Goal: Task Accomplishment & Management: Use online tool/utility

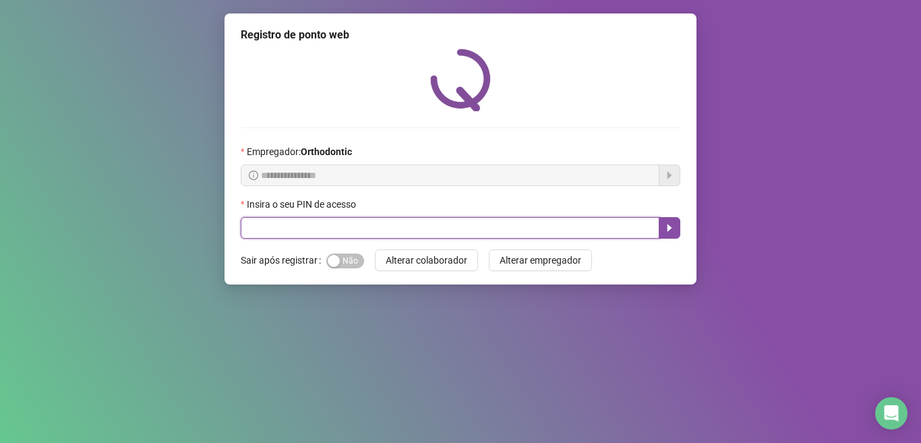
click at [390, 231] on input "text" at bounding box center [450, 228] width 418 height 22
type input "*****"
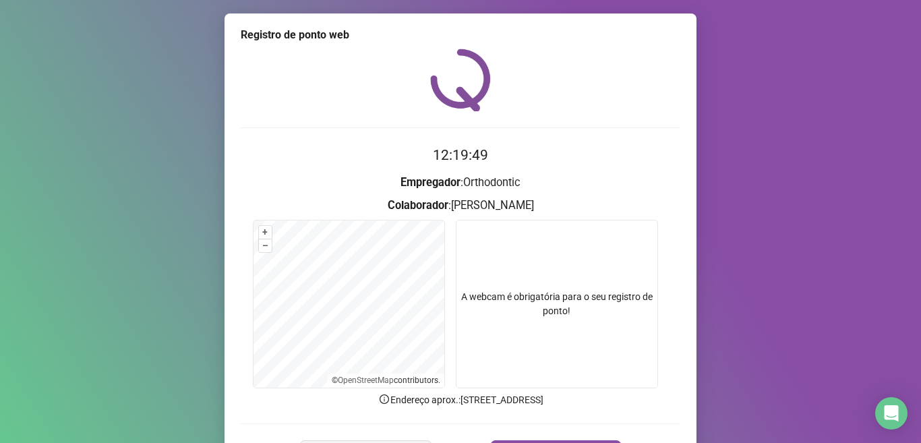
scroll to position [84, 0]
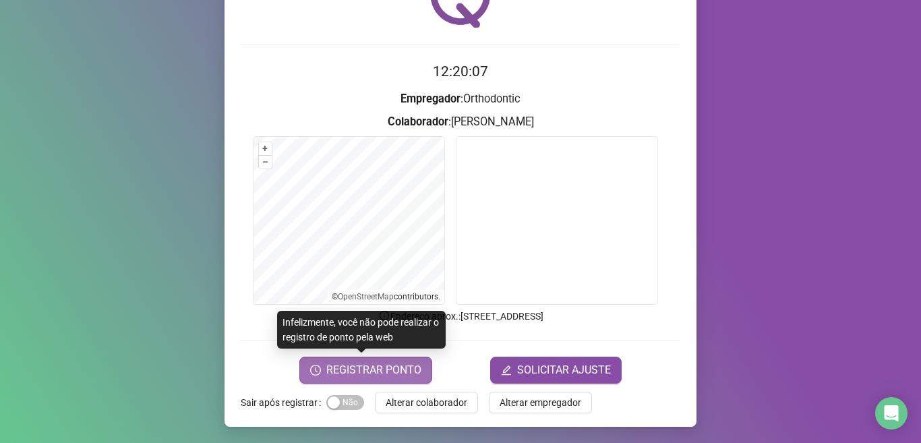
click at [369, 371] on span "REGISTRAR PONTO" at bounding box center [373, 370] width 95 height 16
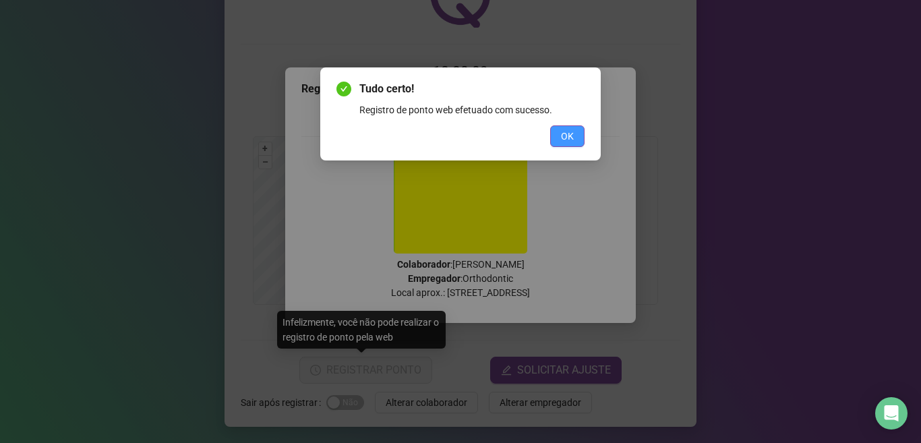
click at [552, 135] on button "OK" at bounding box center [567, 136] width 34 height 22
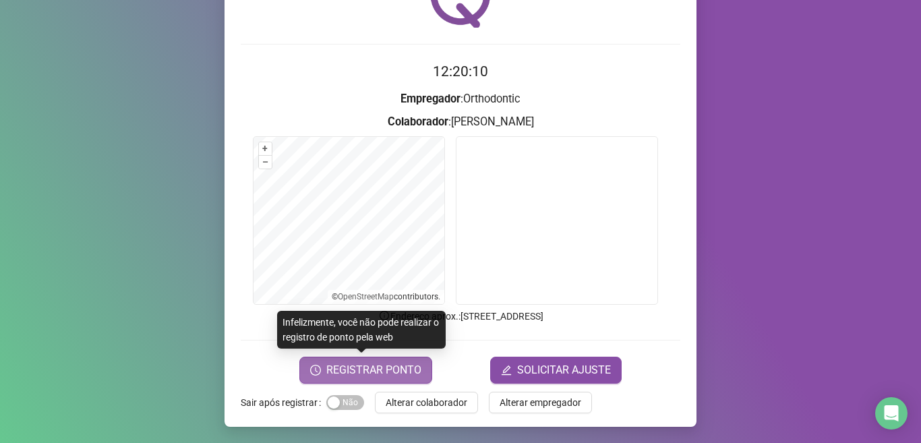
click at [388, 362] on span "REGISTRAR PONTO" at bounding box center [373, 370] width 95 height 16
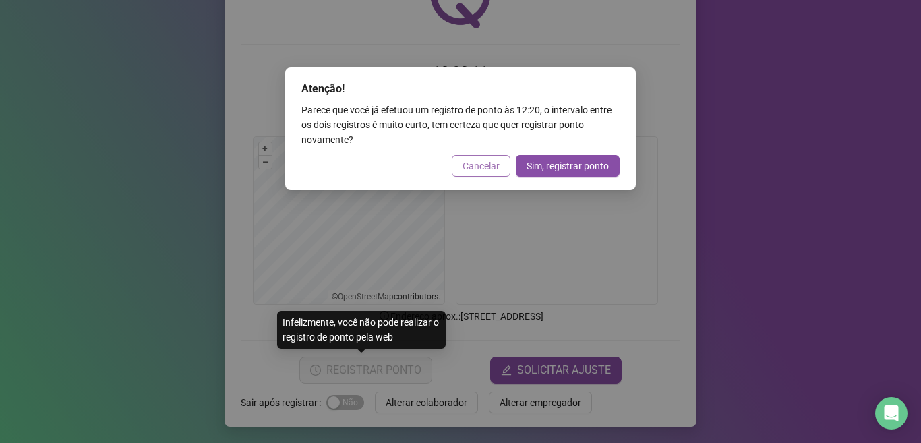
click at [470, 169] on span "Cancelar" at bounding box center [480, 165] width 37 height 15
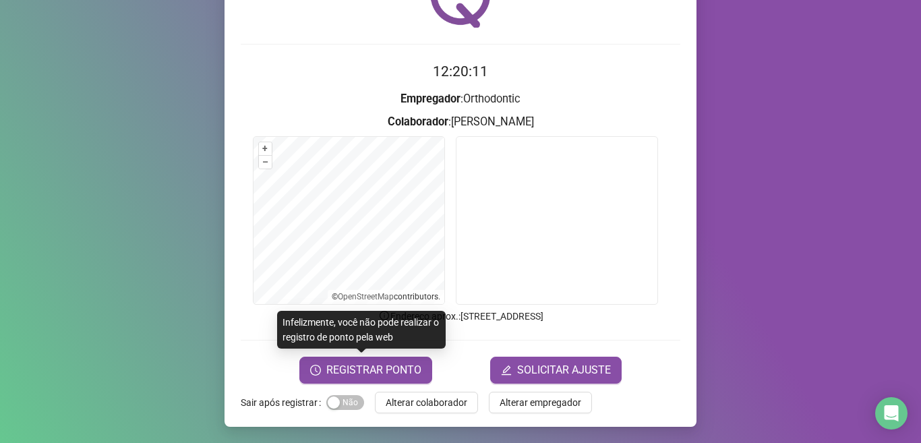
click at [423, 398] on span "Alterar colaborador" at bounding box center [426, 402] width 82 height 15
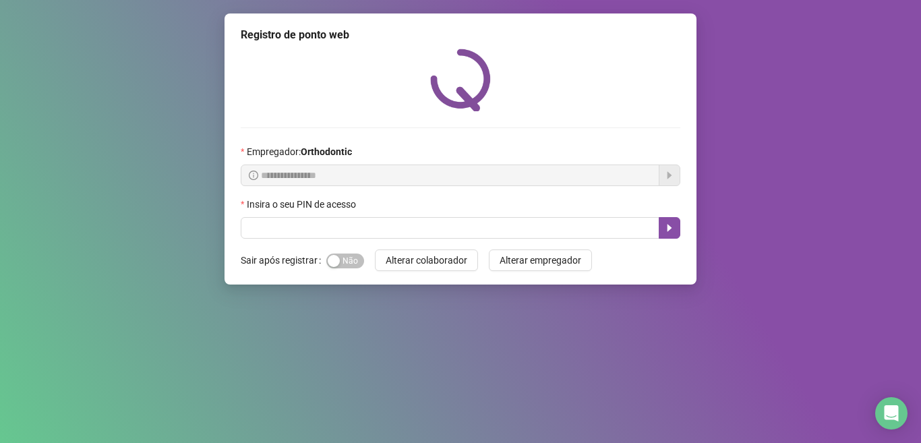
scroll to position [0, 0]
click at [311, 242] on div "**********" at bounding box center [460, 148] width 472 height 271
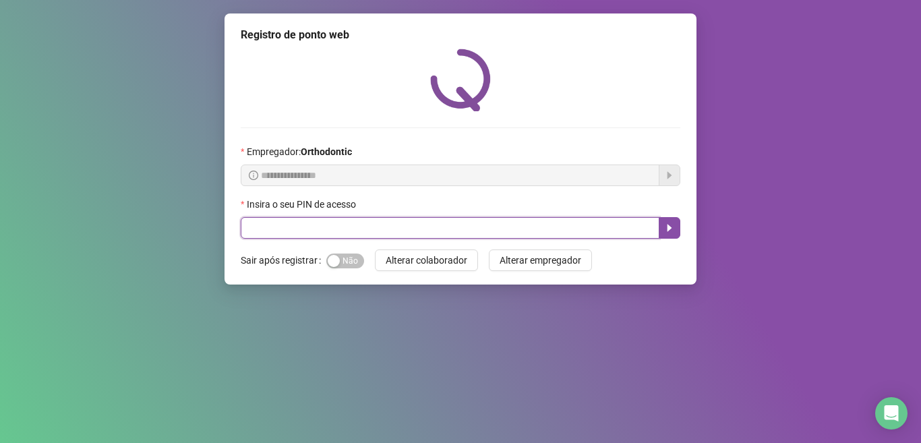
click at [317, 234] on input "text" at bounding box center [450, 228] width 418 height 22
type input "*****"
click at [673, 232] on icon "caret-right" at bounding box center [669, 227] width 11 height 11
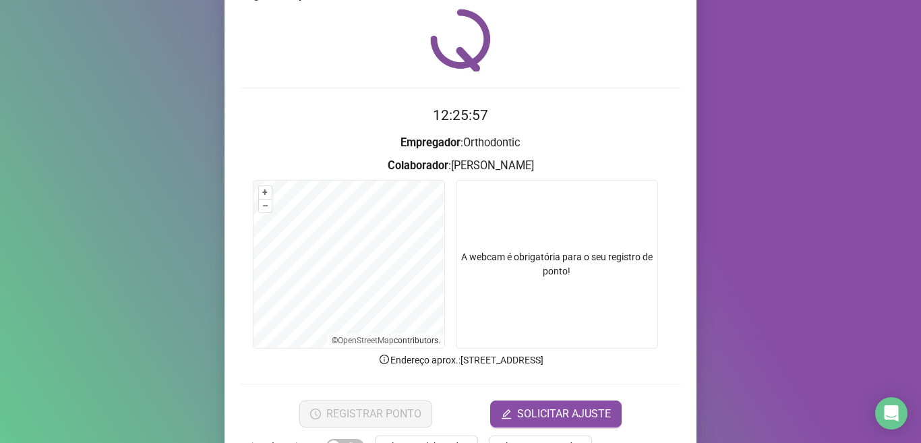
scroll to position [84, 0]
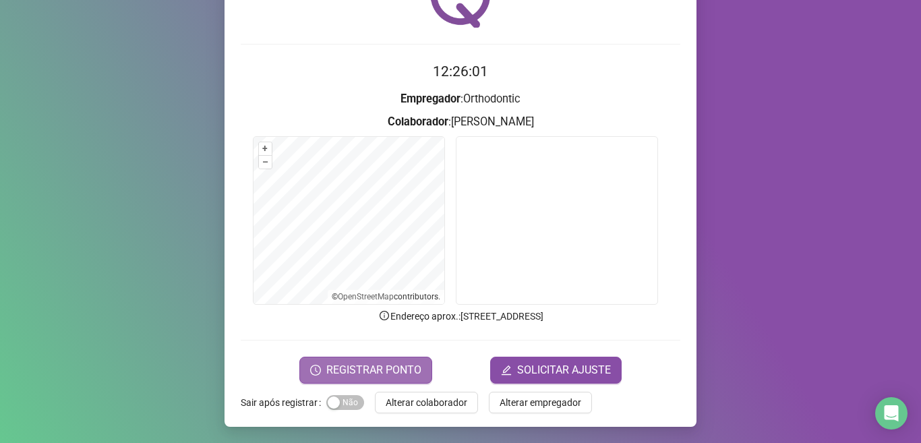
click at [351, 366] on span "REGISTRAR PONTO" at bounding box center [373, 370] width 95 height 16
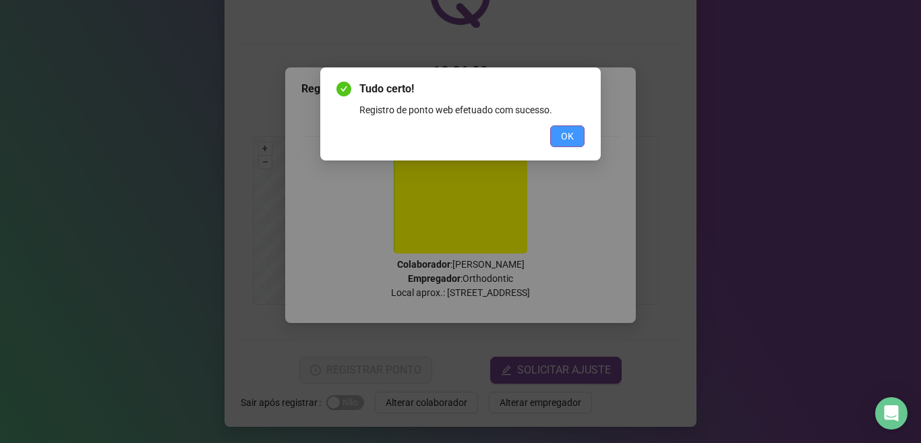
click at [561, 140] on span "OK" at bounding box center [567, 136] width 13 height 15
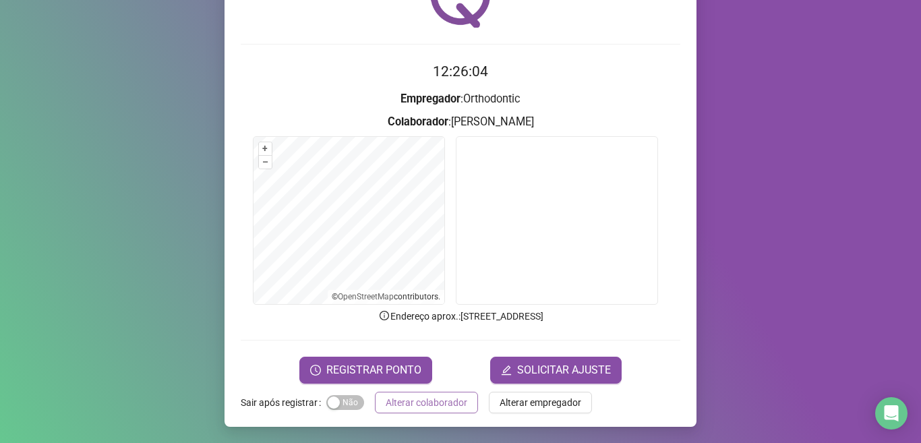
click at [408, 398] on span "Alterar colaborador" at bounding box center [426, 402] width 82 height 15
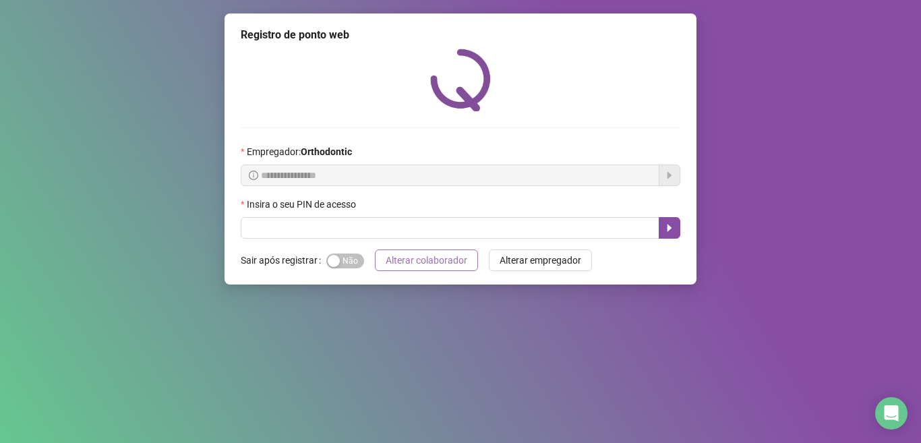
scroll to position [0, 0]
drag, startPoint x: 351, startPoint y: 239, endPoint x: 345, endPoint y: 233, distance: 8.6
click at [348, 238] on div "**********" at bounding box center [460, 148] width 472 height 271
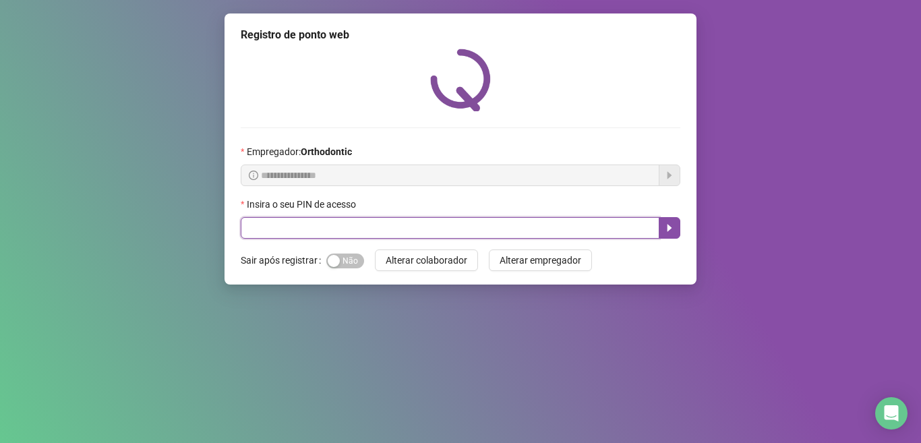
click at [345, 233] on input "text" at bounding box center [450, 228] width 418 height 22
type input "*****"
click at [662, 224] on button "button" at bounding box center [669, 228] width 22 height 22
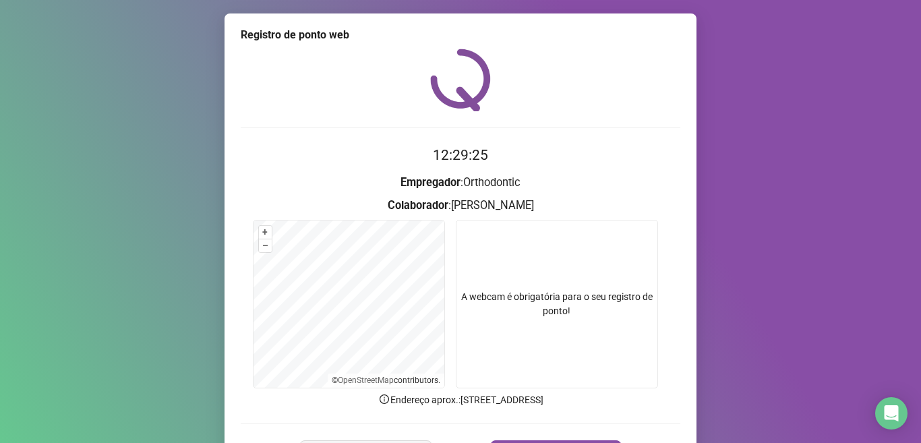
scroll to position [67, 0]
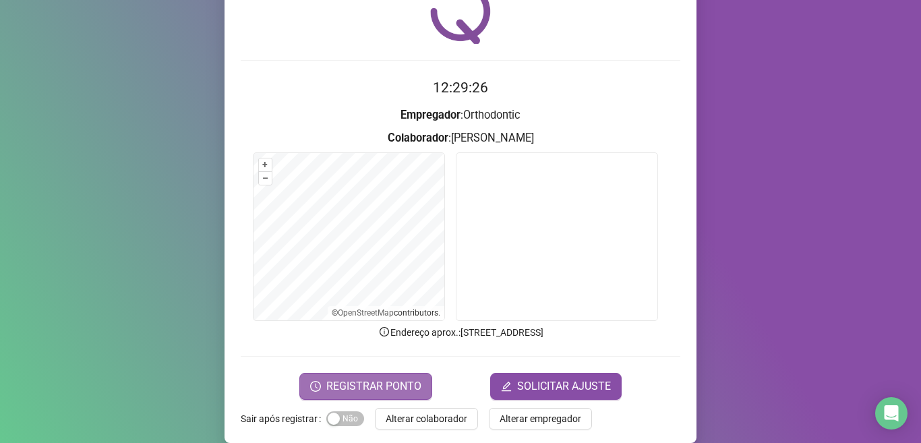
click at [402, 380] on span "REGISTRAR PONTO" at bounding box center [373, 386] width 95 height 16
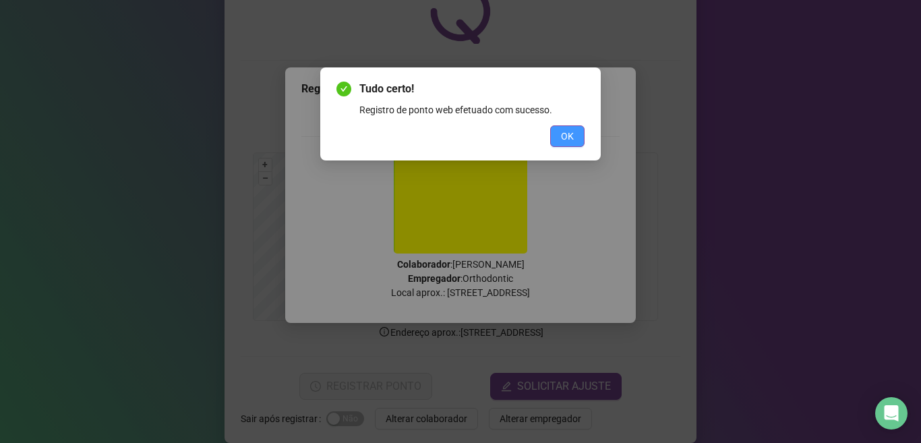
click at [582, 135] on button "OK" at bounding box center [567, 136] width 34 height 22
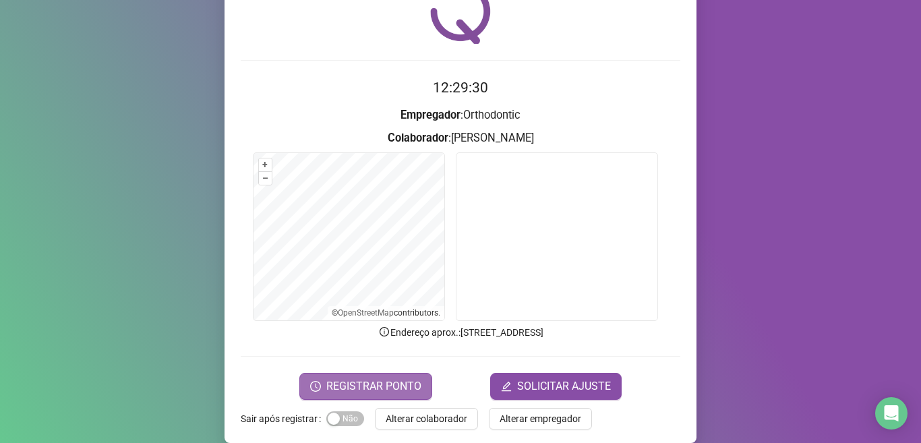
click at [396, 390] on span "REGISTRAR PONTO" at bounding box center [373, 386] width 95 height 16
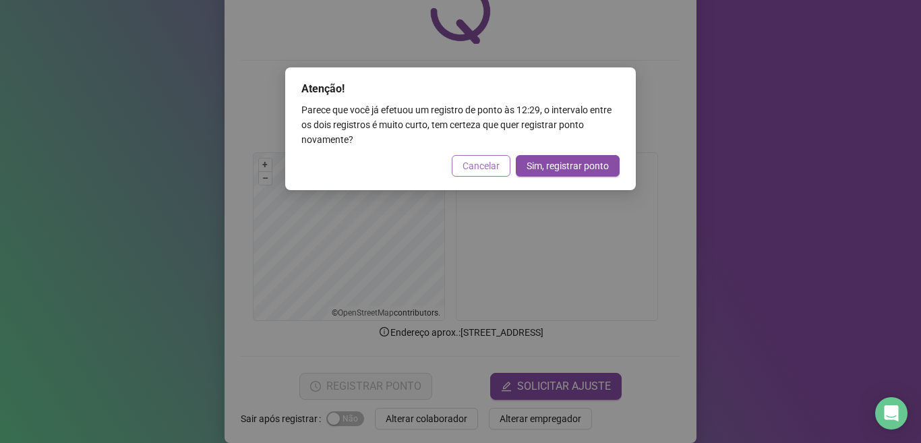
click at [505, 171] on button "Cancelar" at bounding box center [481, 166] width 59 height 22
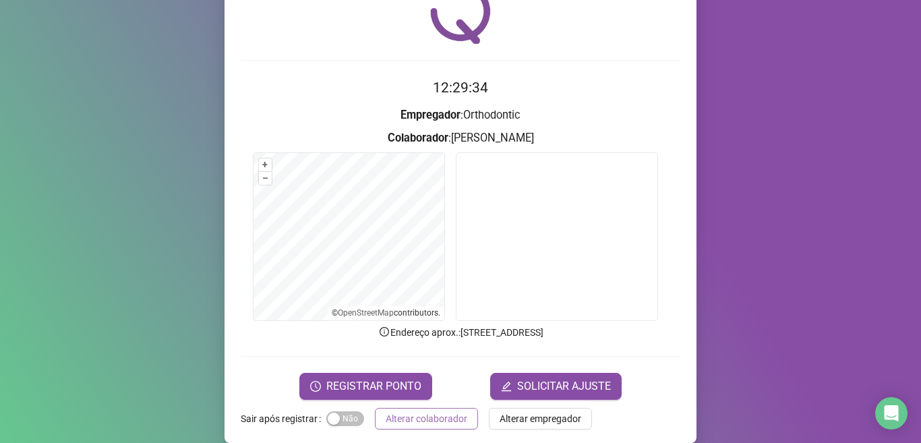
click at [385, 426] on button "Alterar colaborador" at bounding box center [426, 419] width 103 height 22
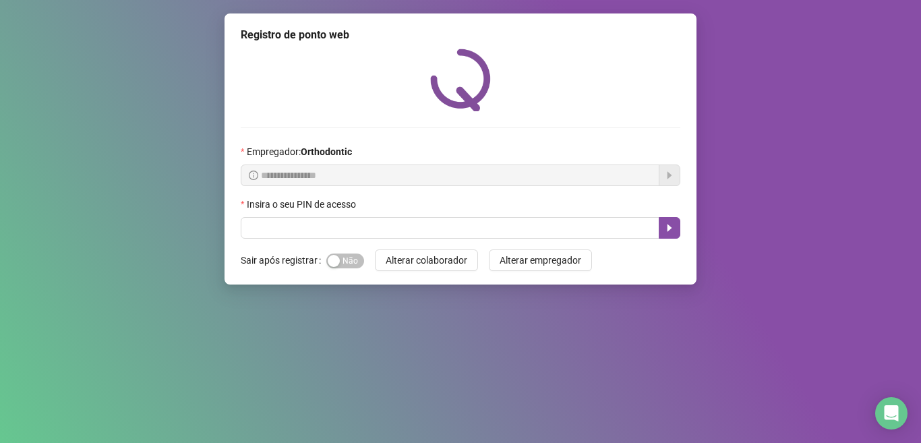
scroll to position [0, 0]
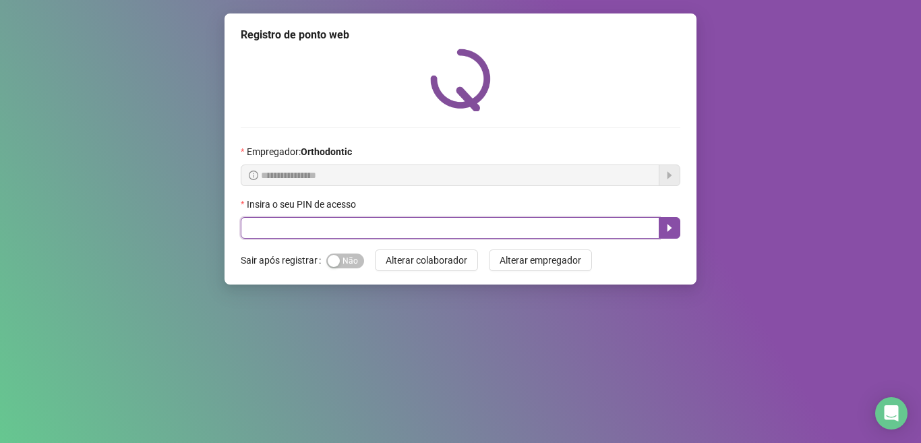
click at [280, 227] on input "text" at bounding box center [450, 228] width 418 height 22
type input "*****"
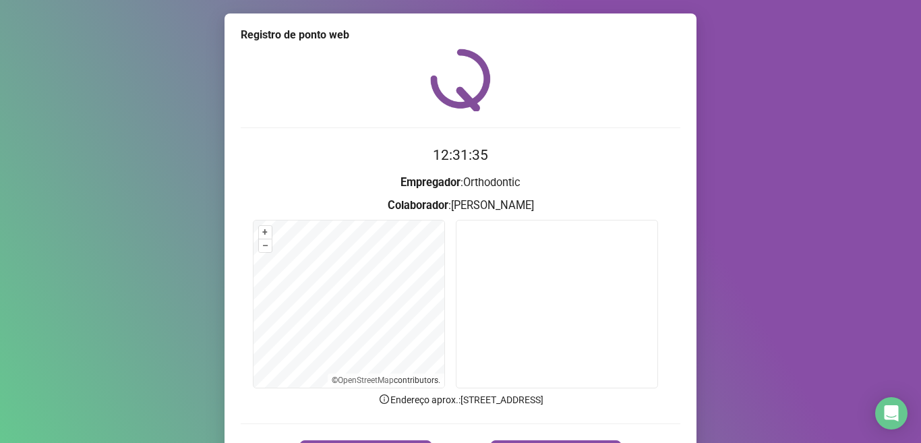
scroll to position [84, 0]
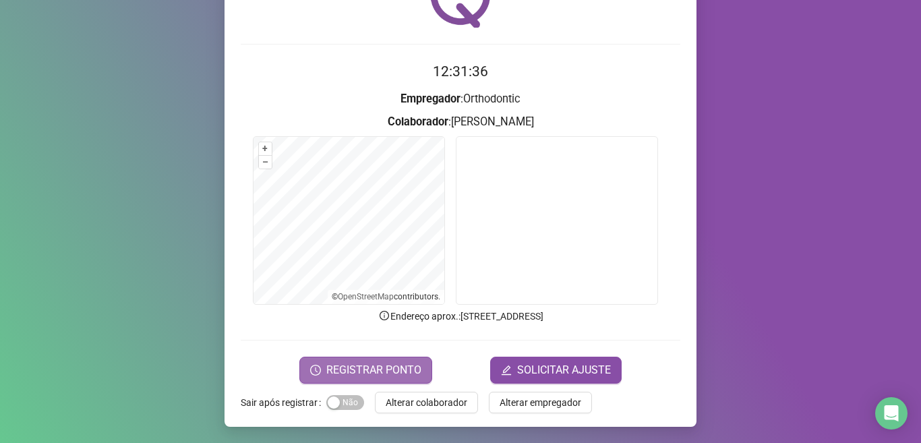
click at [362, 371] on span "REGISTRAR PONTO" at bounding box center [373, 370] width 95 height 16
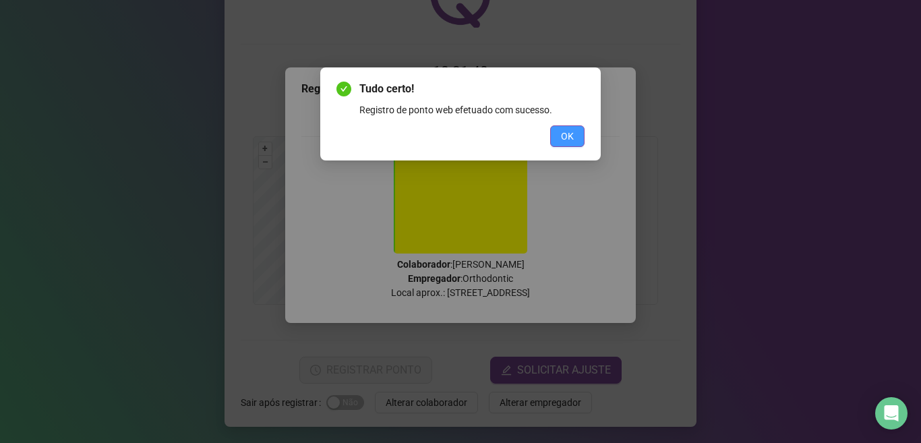
click at [567, 141] on span "OK" at bounding box center [567, 136] width 13 height 15
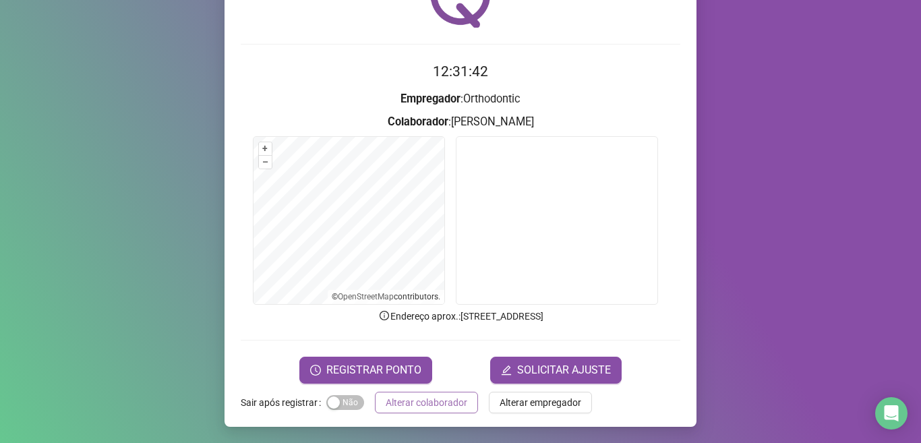
click at [418, 411] on button "Alterar colaborador" at bounding box center [426, 403] width 103 height 22
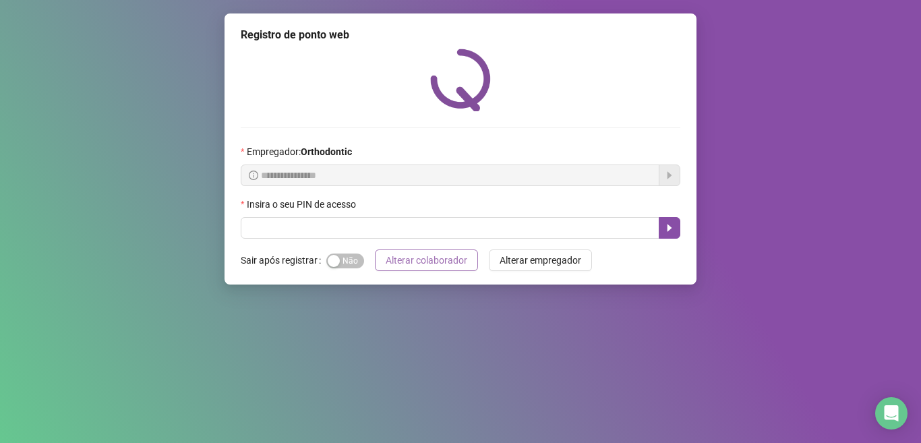
scroll to position [0, 0]
click at [375, 249] on button "Alterar colaborador" at bounding box center [426, 260] width 103 height 22
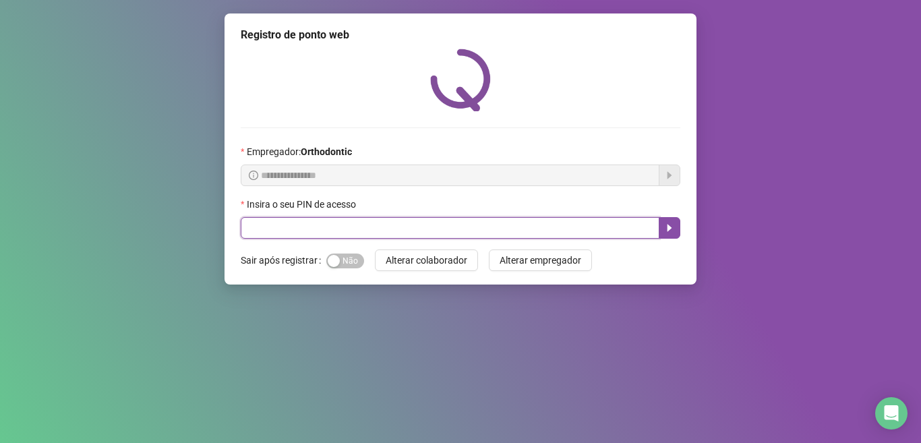
click at [336, 234] on input "text" at bounding box center [450, 228] width 418 height 22
type input "*****"
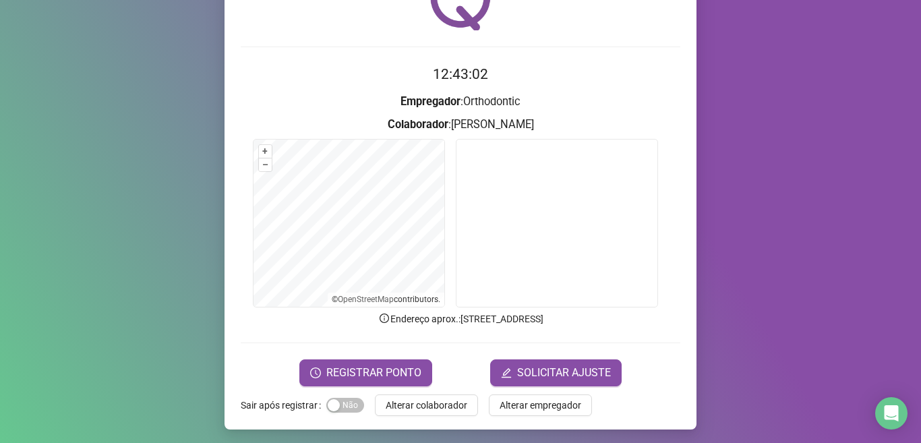
scroll to position [84, 0]
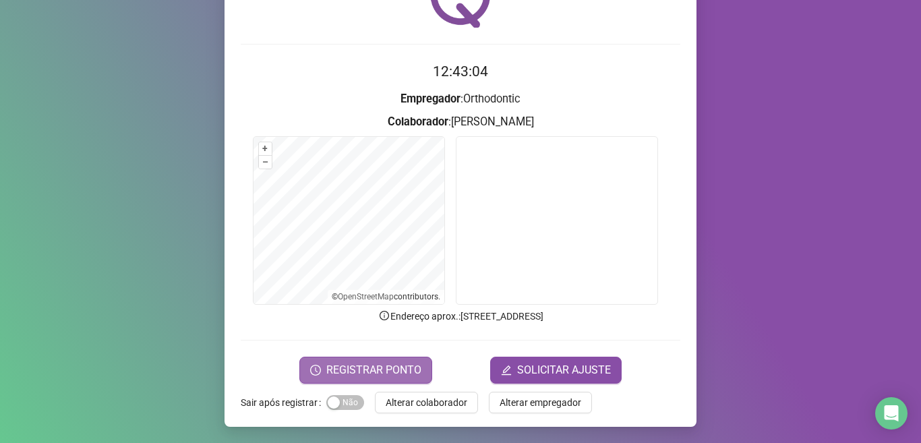
click at [351, 364] on span "REGISTRAR PONTO" at bounding box center [373, 370] width 95 height 16
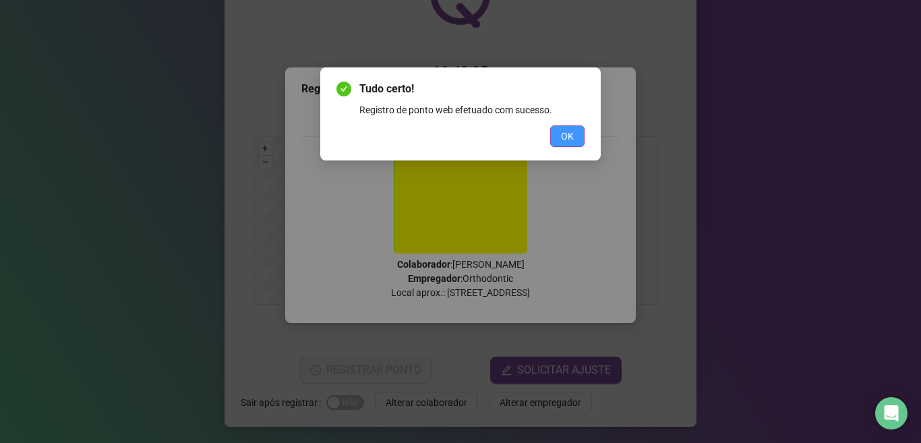
click at [568, 140] on span "OK" at bounding box center [567, 136] width 13 height 15
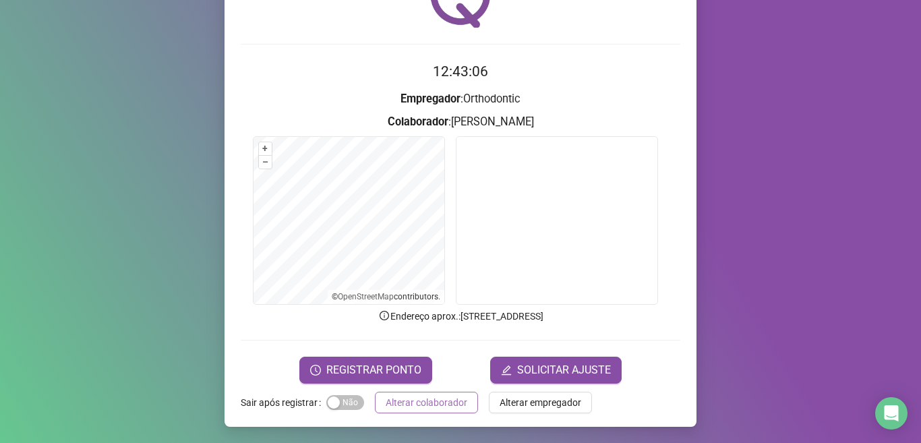
click at [406, 410] on button "Alterar colaborador" at bounding box center [426, 403] width 103 height 22
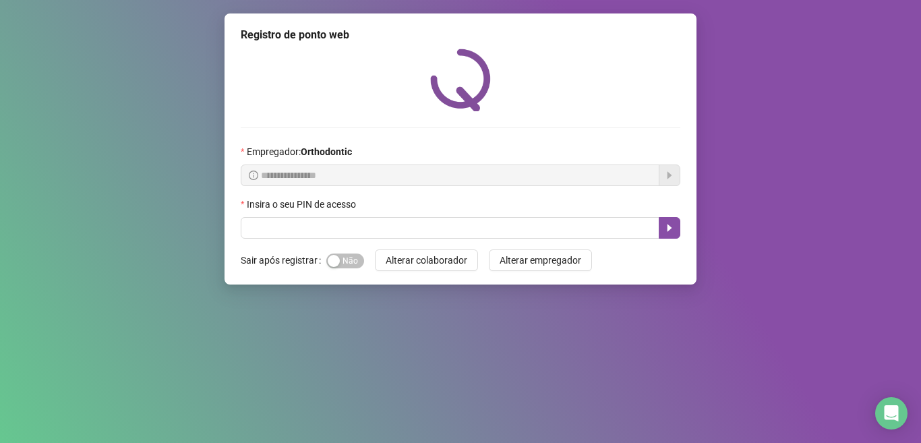
scroll to position [0, 0]
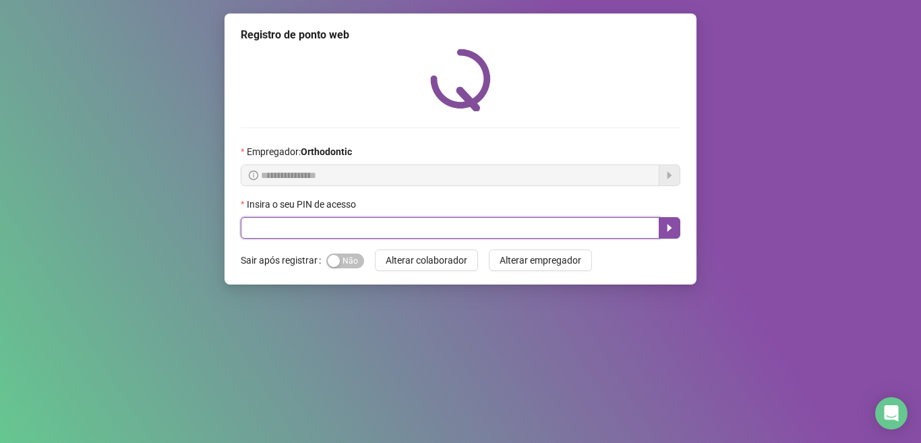
click at [249, 232] on input "text" at bounding box center [450, 228] width 418 height 22
type input "*****"
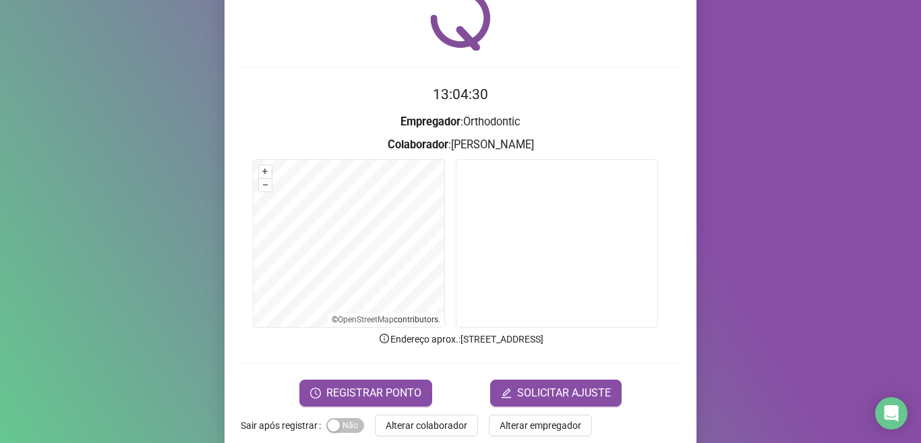
scroll to position [84, 0]
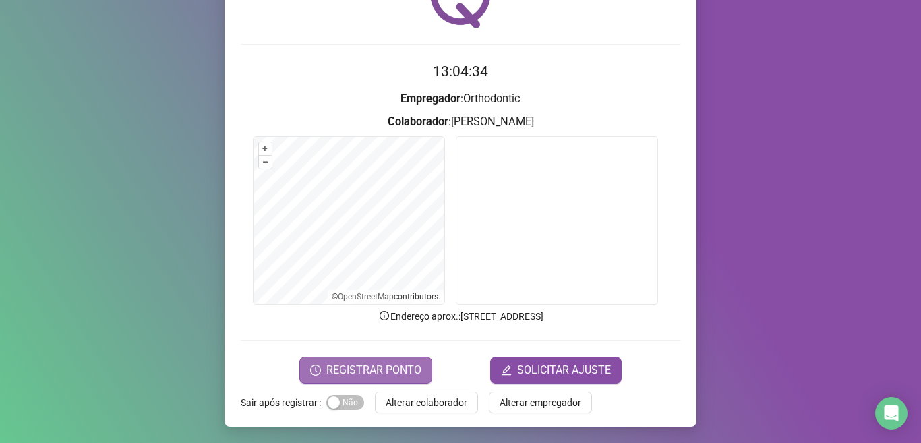
click at [381, 369] on span "REGISTRAR PONTO" at bounding box center [373, 370] width 95 height 16
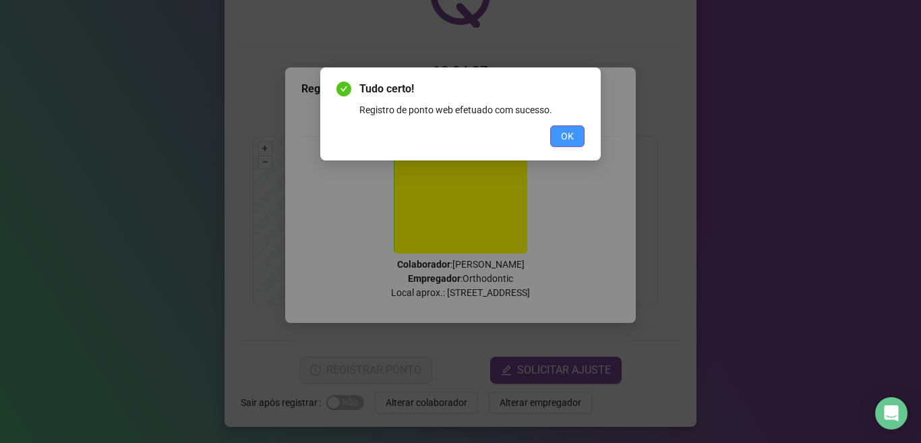
click at [567, 135] on span "OK" at bounding box center [567, 136] width 13 height 15
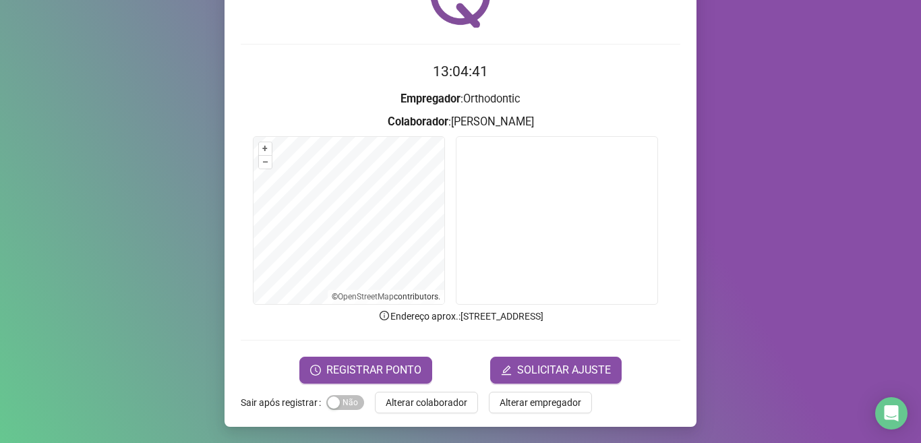
click at [402, 394] on button "Alterar colaborador" at bounding box center [426, 403] width 103 height 22
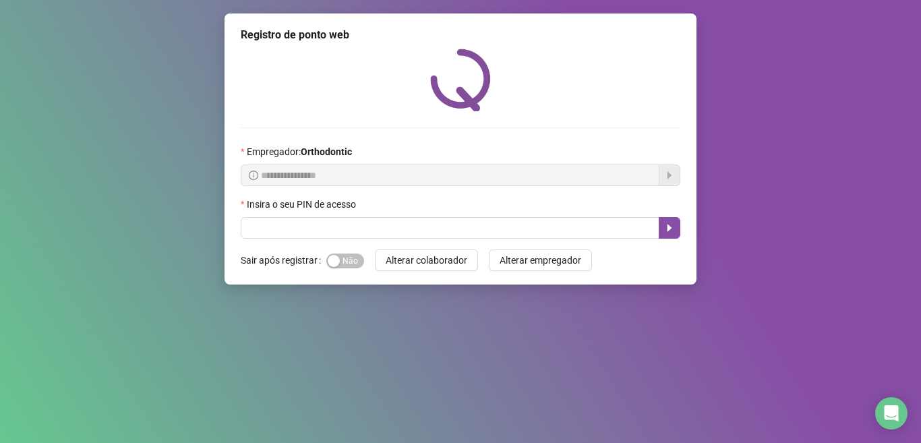
scroll to position [0, 0]
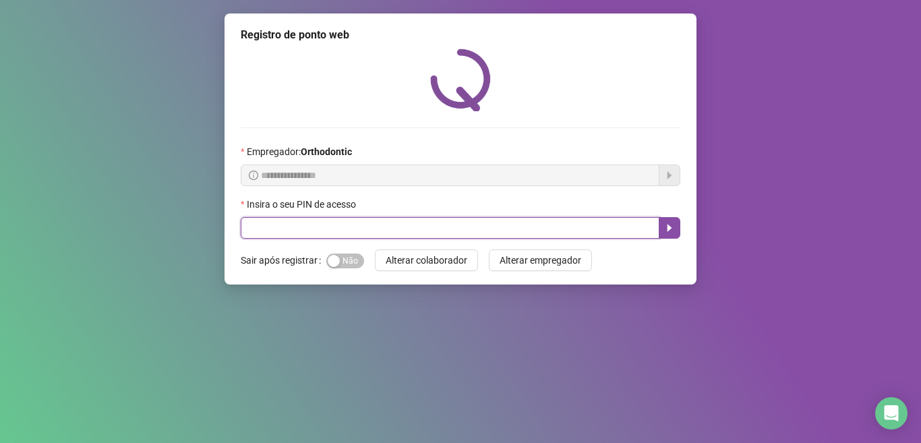
click at [419, 228] on input "text" at bounding box center [450, 228] width 418 height 22
type input "*****"
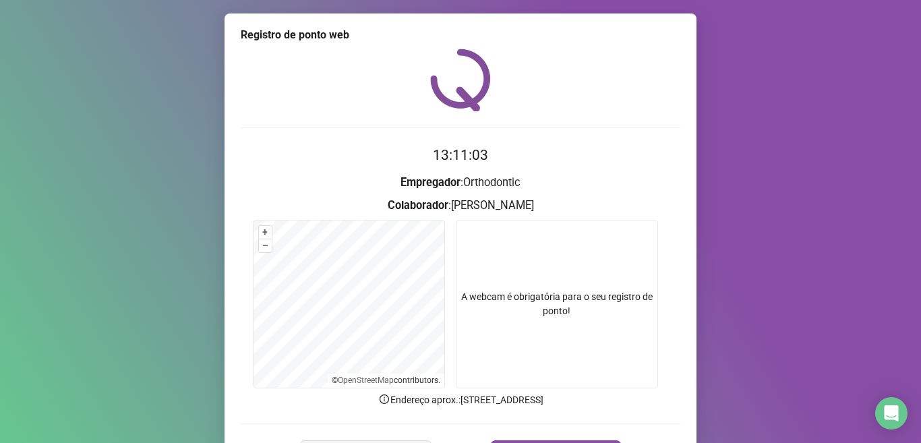
scroll to position [84, 0]
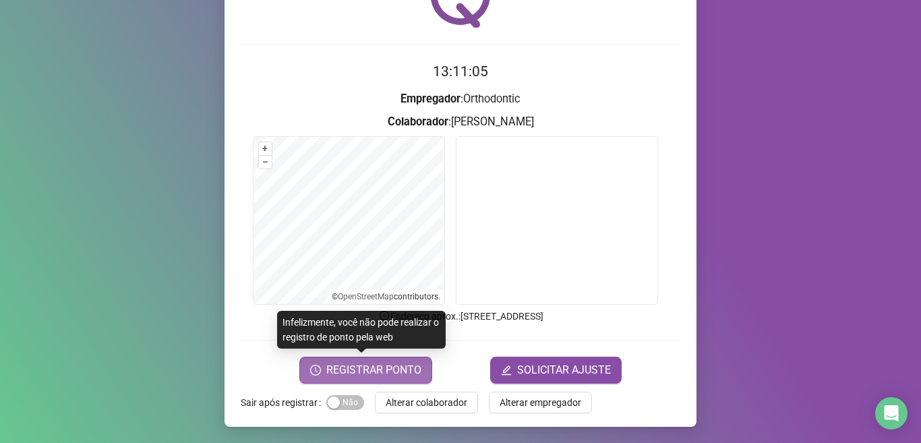
click at [386, 377] on span "REGISTRAR PONTO" at bounding box center [373, 370] width 95 height 16
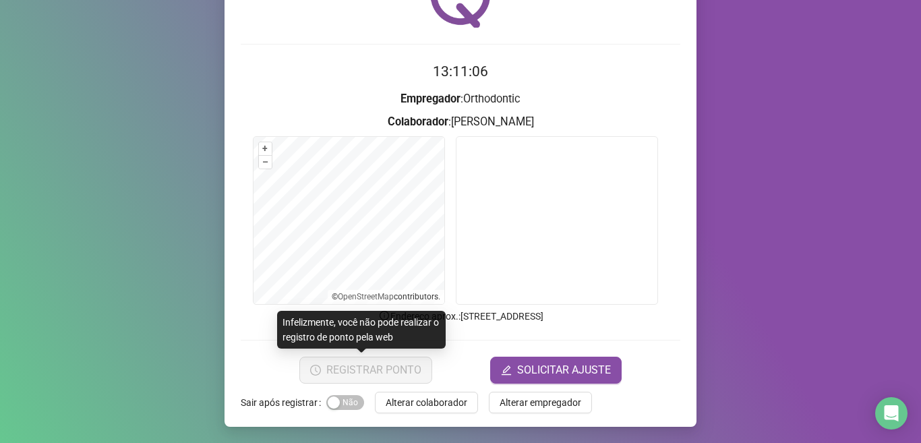
click at [386, 377] on div "Registro de ponto web Registrando ponto web, aguarde... Colaborador : [PERSON_N…" at bounding box center [460, 221] width 921 height 443
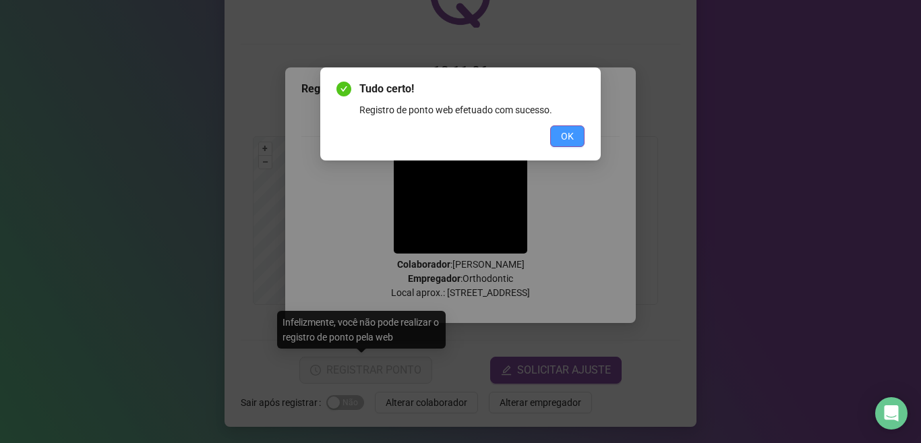
click at [565, 137] on span "OK" at bounding box center [567, 136] width 13 height 15
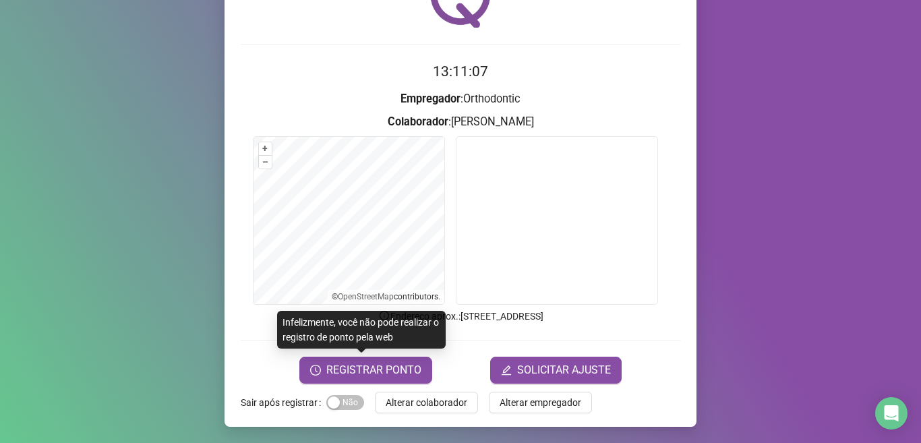
click at [399, 365] on span "REGISTRAR PONTO" at bounding box center [373, 370] width 95 height 16
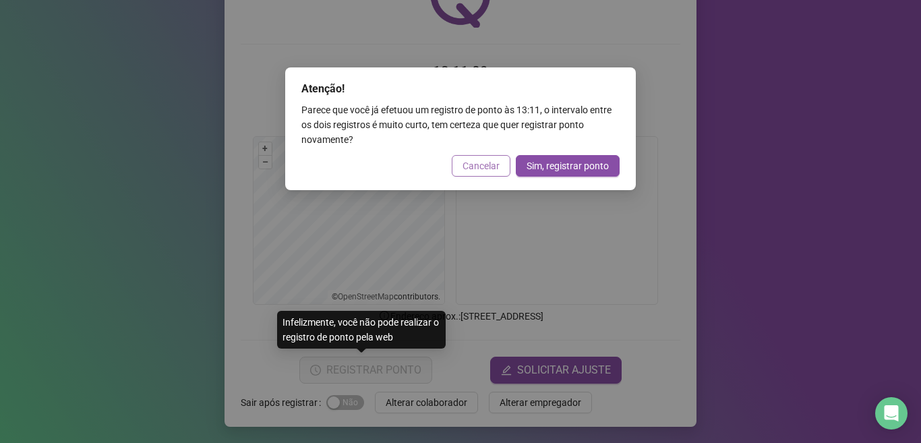
click at [482, 160] on span "Cancelar" at bounding box center [480, 165] width 37 height 15
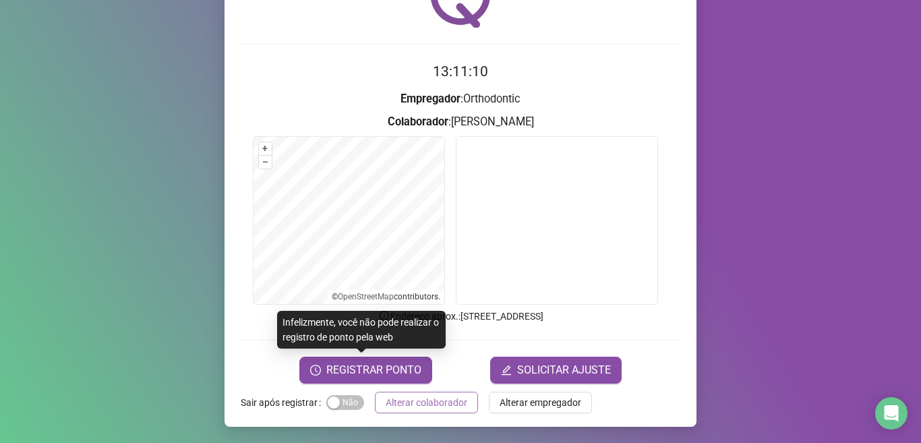
click at [425, 403] on span "Alterar colaborador" at bounding box center [426, 402] width 82 height 15
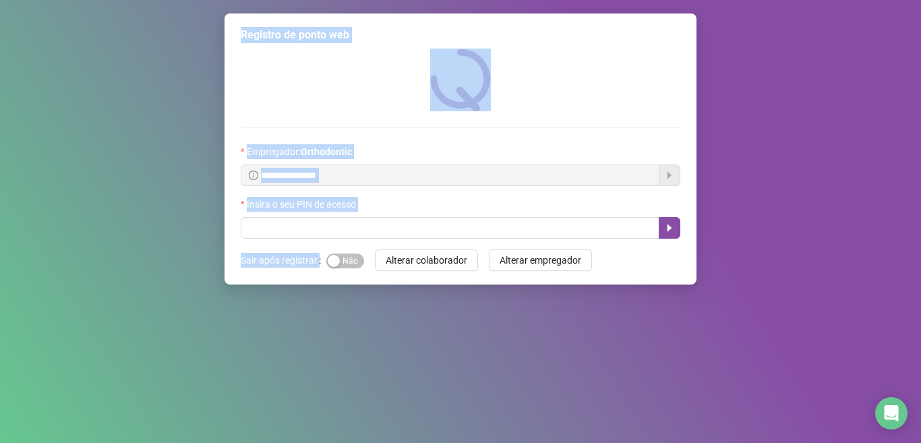
click at [425, 403] on div "**********" at bounding box center [460, 221] width 921 height 443
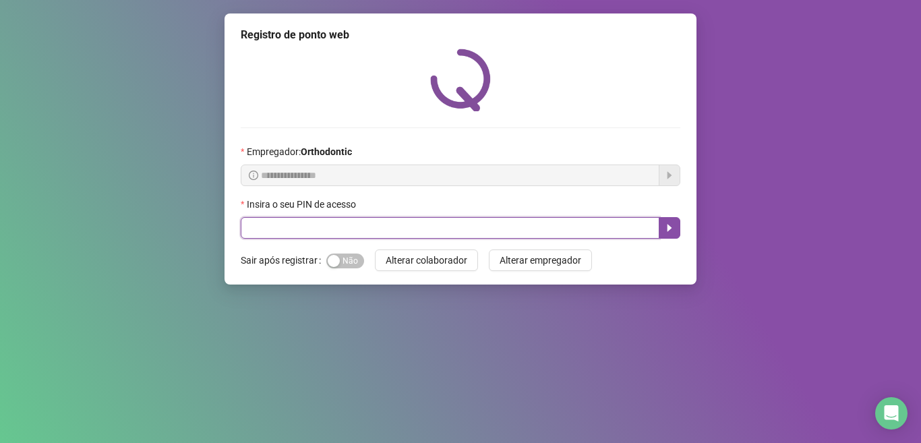
click at [283, 230] on input "text" at bounding box center [450, 228] width 418 height 22
type input "*****"
click at [671, 223] on icon "caret-right" at bounding box center [669, 227] width 11 height 11
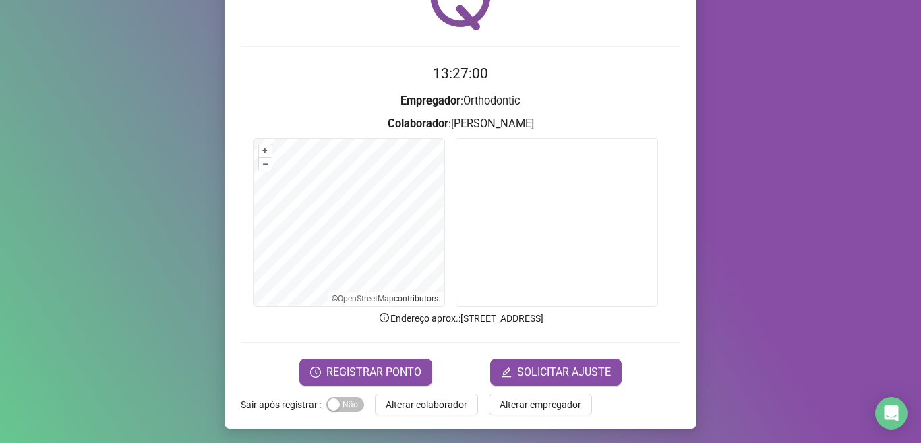
scroll to position [84, 0]
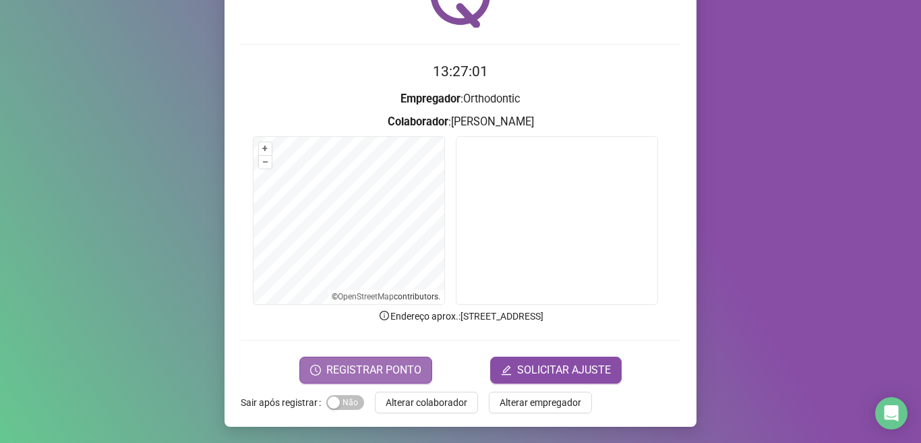
click at [350, 373] on span "REGISTRAR PONTO" at bounding box center [373, 370] width 95 height 16
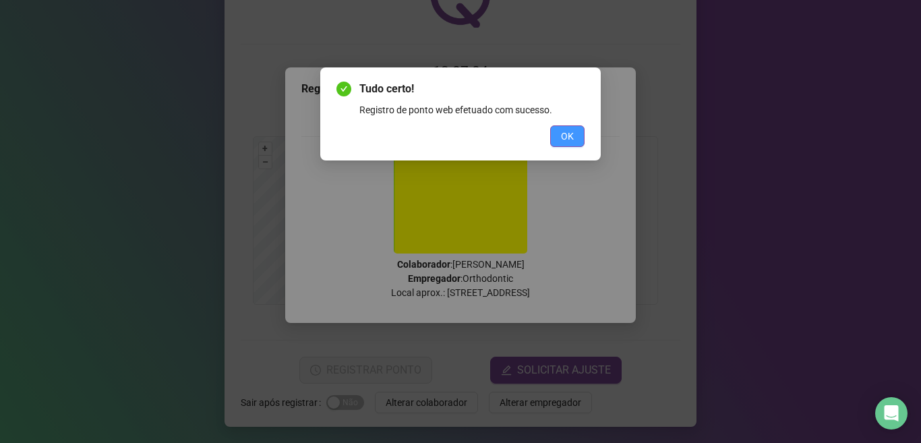
click at [575, 134] on button "OK" at bounding box center [567, 136] width 34 height 22
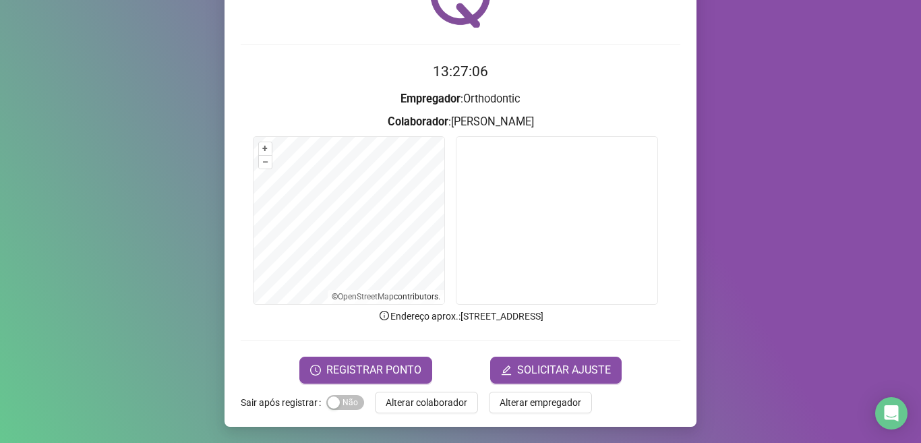
click at [421, 414] on div "Registro de ponto web 13:27:06 Empregador : Orthodontic Colaborador : LAURICLEI…" at bounding box center [460, 178] width 472 height 497
click at [421, 407] on span "Alterar colaborador" at bounding box center [426, 402] width 82 height 15
click at [421, 407] on div "Registro de ponto web 13:27:08 Empregador : Orthodontic Colaborador : LAURICLEI…" at bounding box center [460, 221] width 921 height 443
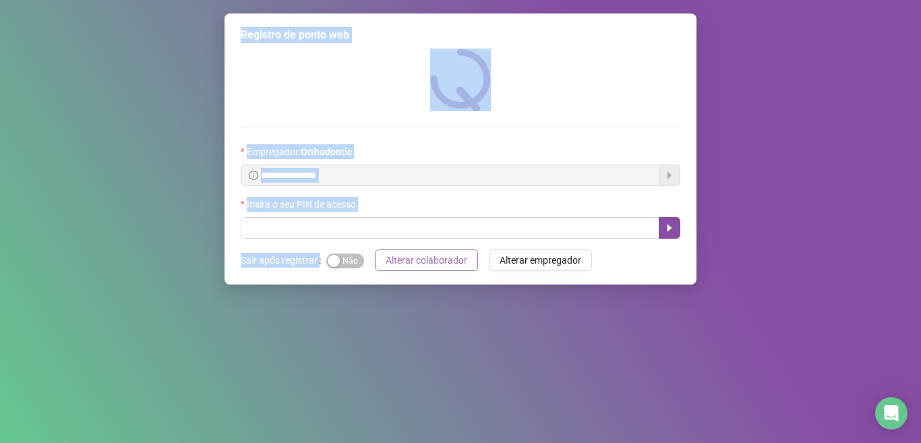
scroll to position [0, 0]
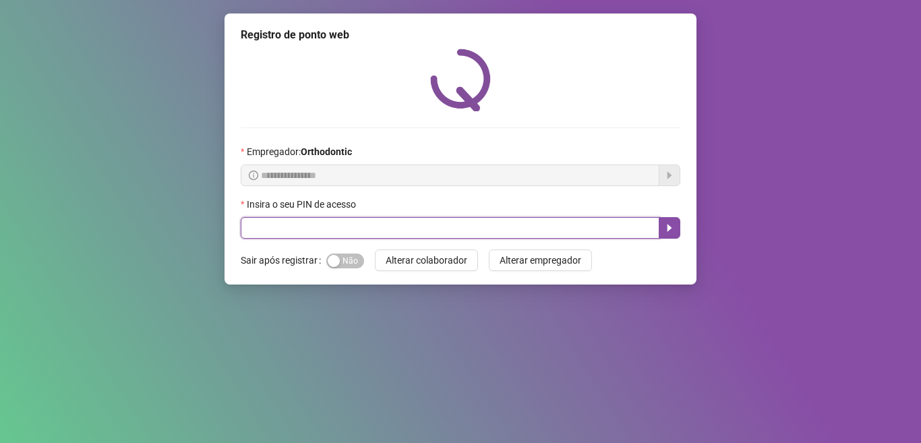
click at [297, 227] on input "text" at bounding box center [450, 228] width 418 height 22
type input "*****"
click at [679, 228] on button "button" at bounding box center [669, 228] width 22 height 22
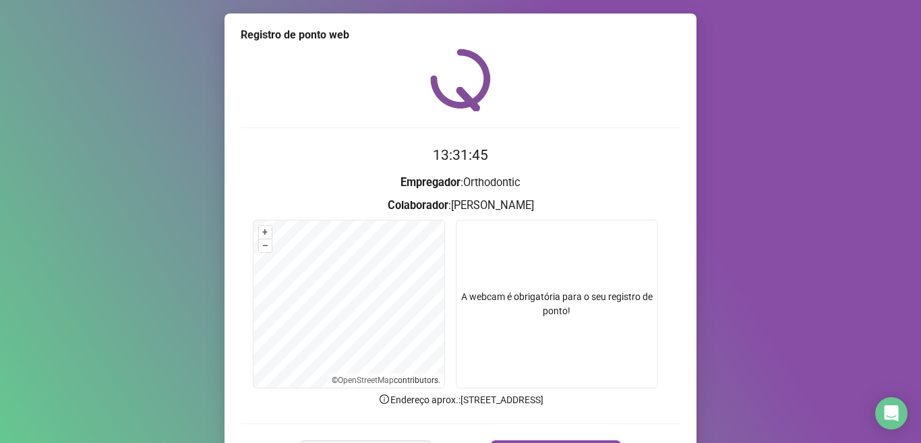
scroll to position [84, 0]
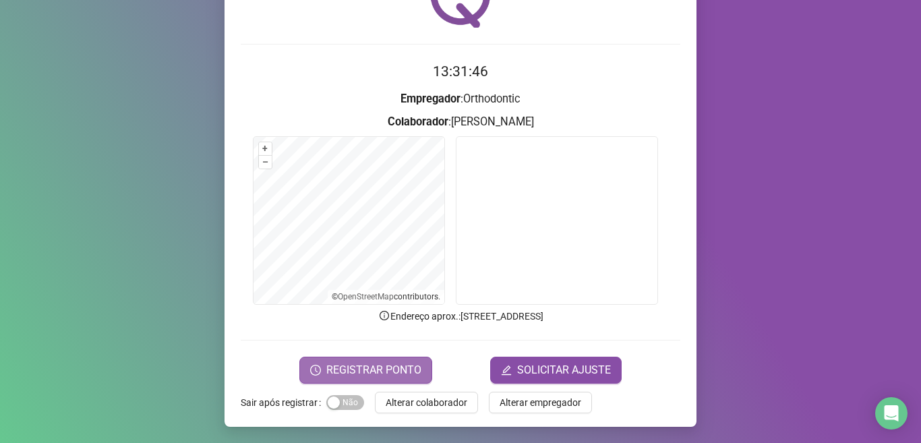
click at [369, 378] on button "REGISTRAR PONTO" at bounding box center [365, 369] width 133 height 27
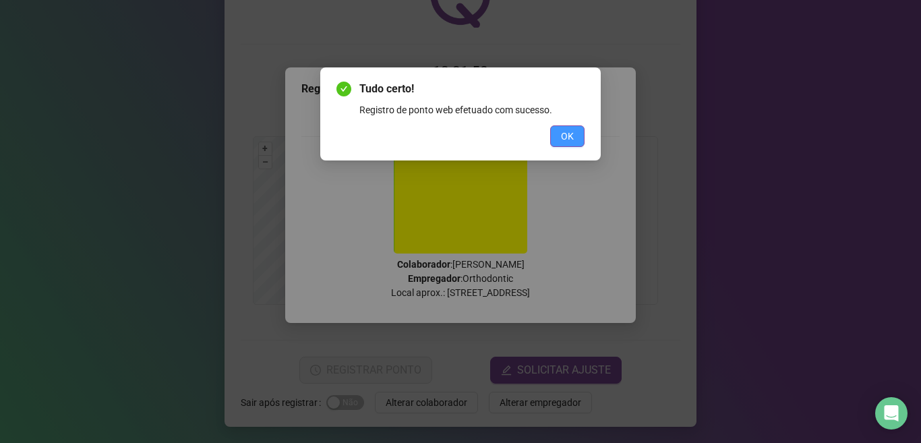
click at [569, 129] on span "OK" at bounding box center [567, 136] width 13 height 15
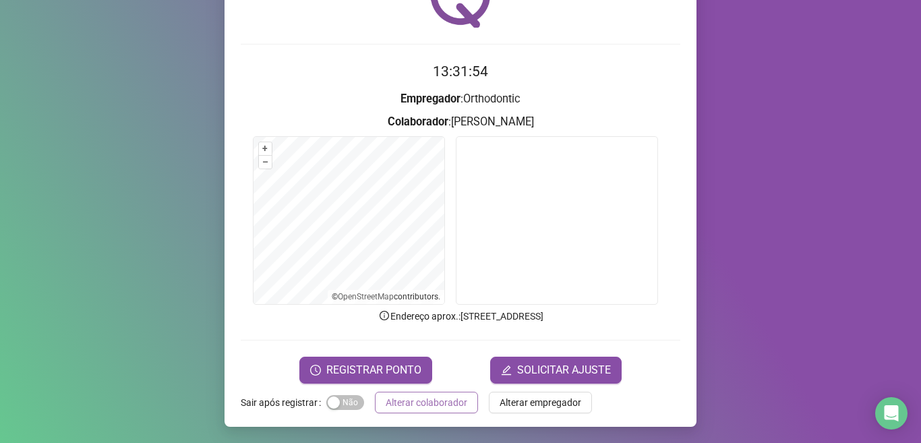
click at [431, 409] on span "Alterar colaborador" at bounding box center [426, 402] width 82 height 15
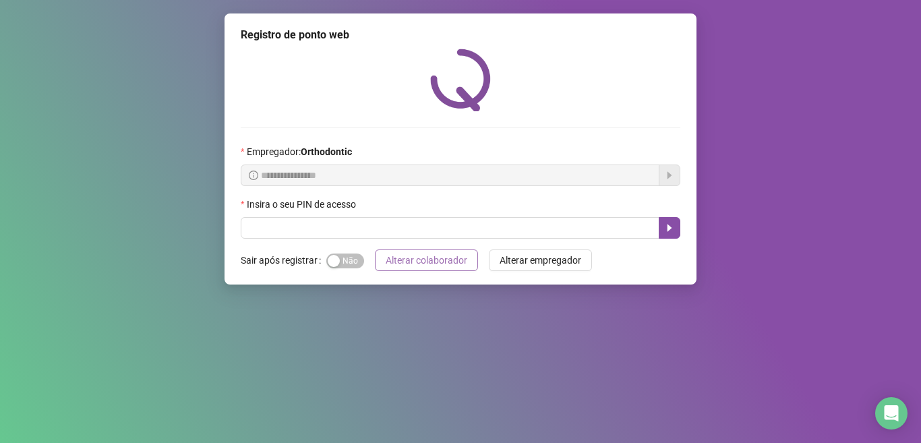
scroll to position [0, 0]
